Goal: Task Accomplishment & Management: Manage account settings

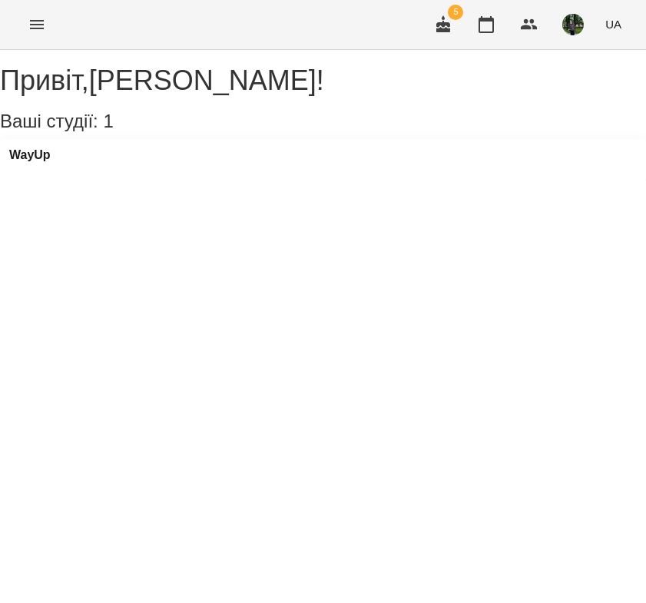
click at [71, 179] on div "WayUp" at bounding box center [323, 159] width 646 height 41
click at [51, 162] on h3 "WayUp" at bounding box center [29, 155] width 41 height 14
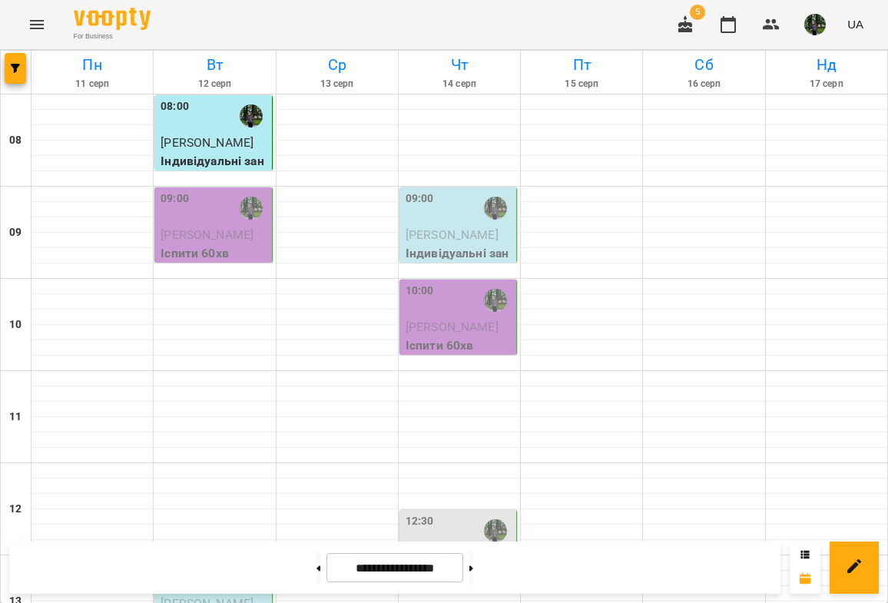
scroll to position [435, 0]
click at [206, 596] on span "[PERSON_NAME]" at bounding box center [206, 603] width 93 height 15
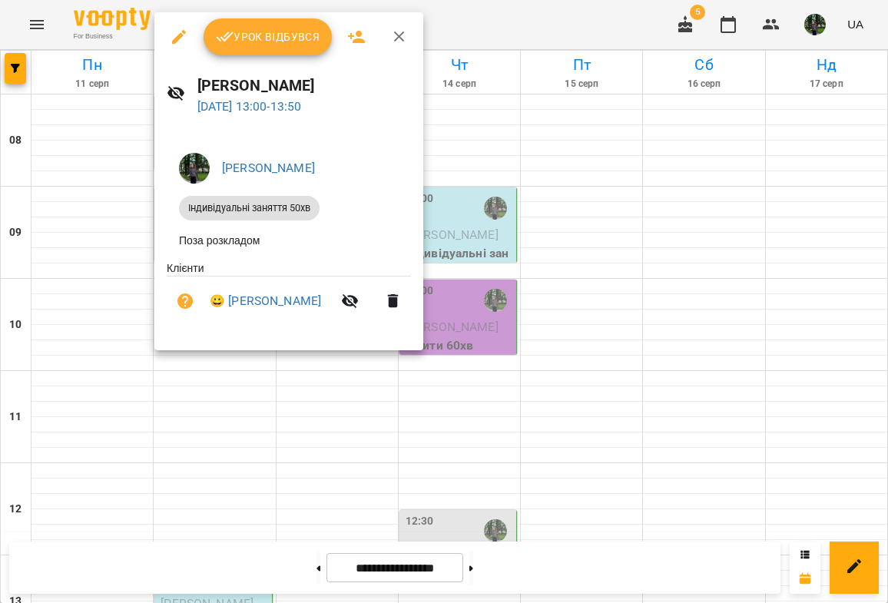
click at [265, 39] on span "Урок відбувся" at bounding box center [268, 37] width 104 height 18
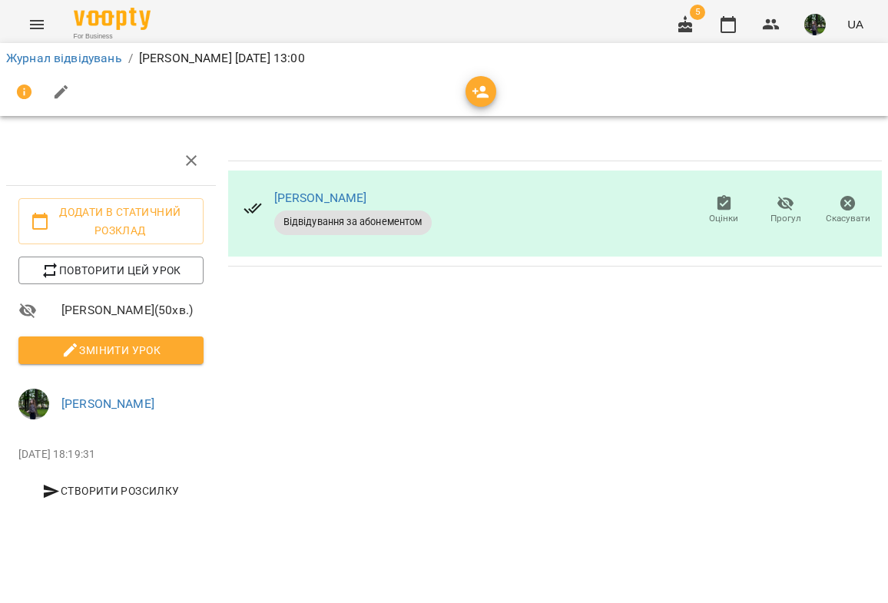
click at [151, 365] on li "Змінити урок" at bounding box center [111, 350] width 210 height 40
click at [149, 362] on button "Змінити урок" at bounding box center [110, 350] width 185 height 28
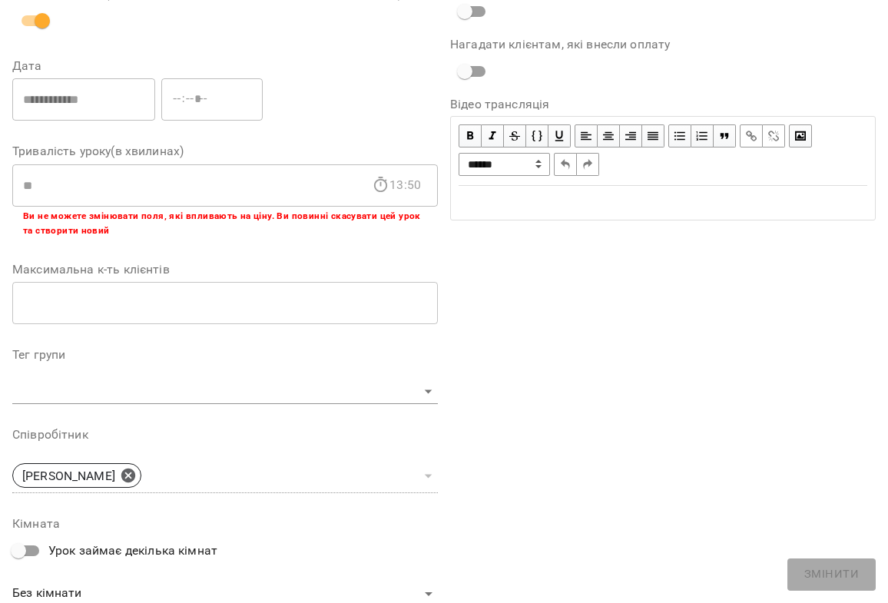
scroll to position [461, 0]
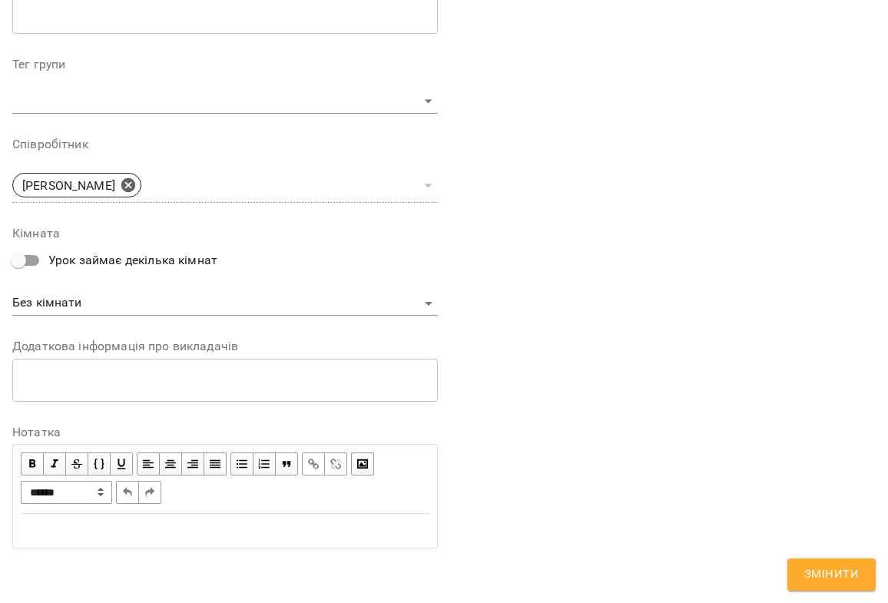
click at [116, 541] on div "Edit text" at bounding box center [225, 530] width 422 height 32
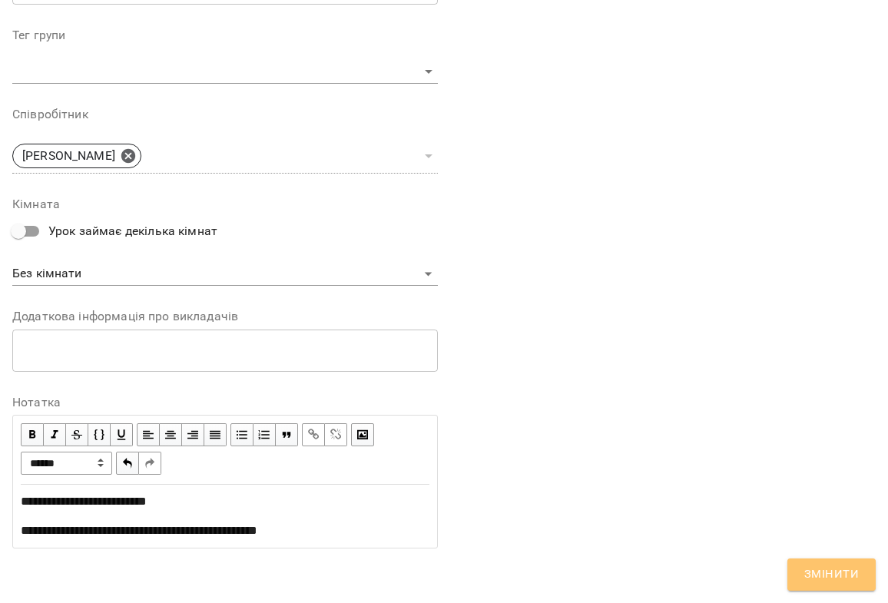
click at [645, 581] on span "Змінити" at bounding box center [831, 574] width 55 height 20
